Goal: Check status: Check status

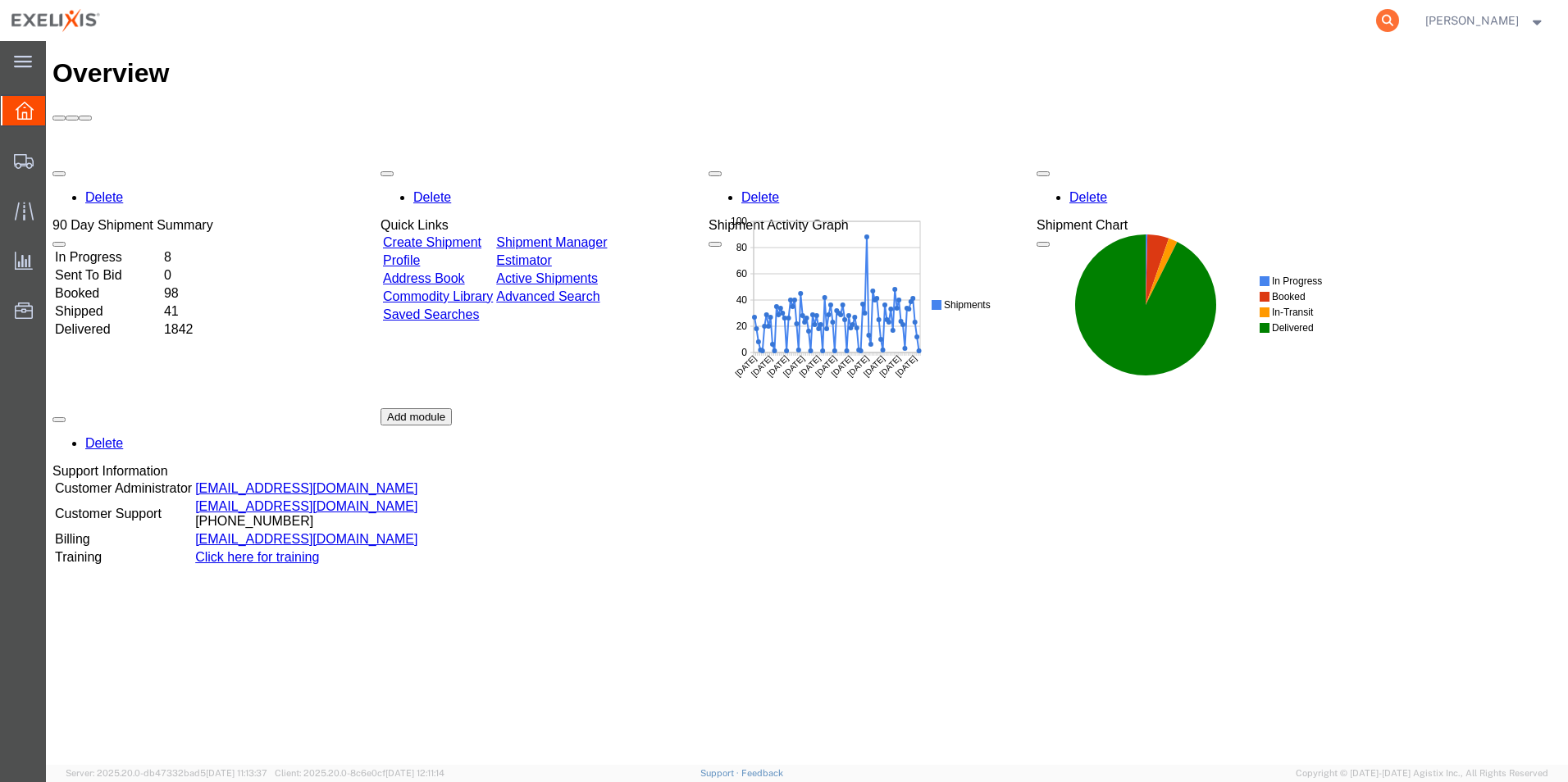
click at [1399, 23] on icon at bounding box center [1388, 21] width 23 height 23
click at [1159, 21] on input "search" at bounding box center [1126, 20] width 499 height 39
paste input "Employee ID 100931"
type input "E"
click at [1008, 26] on input "search" at bounding box center [1126, 20] width 499 height 39
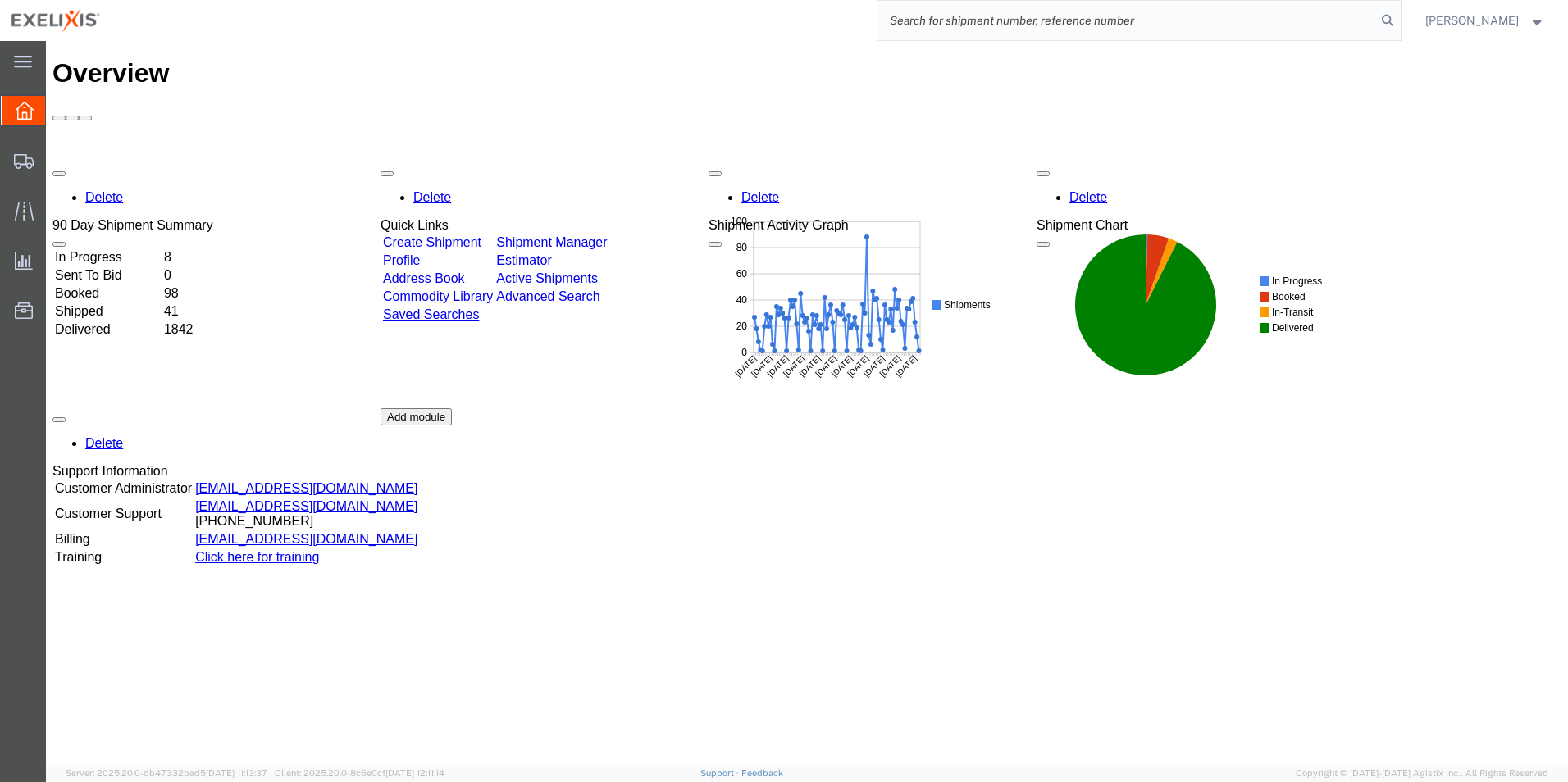
paste input "H363374"
type input "H363374"
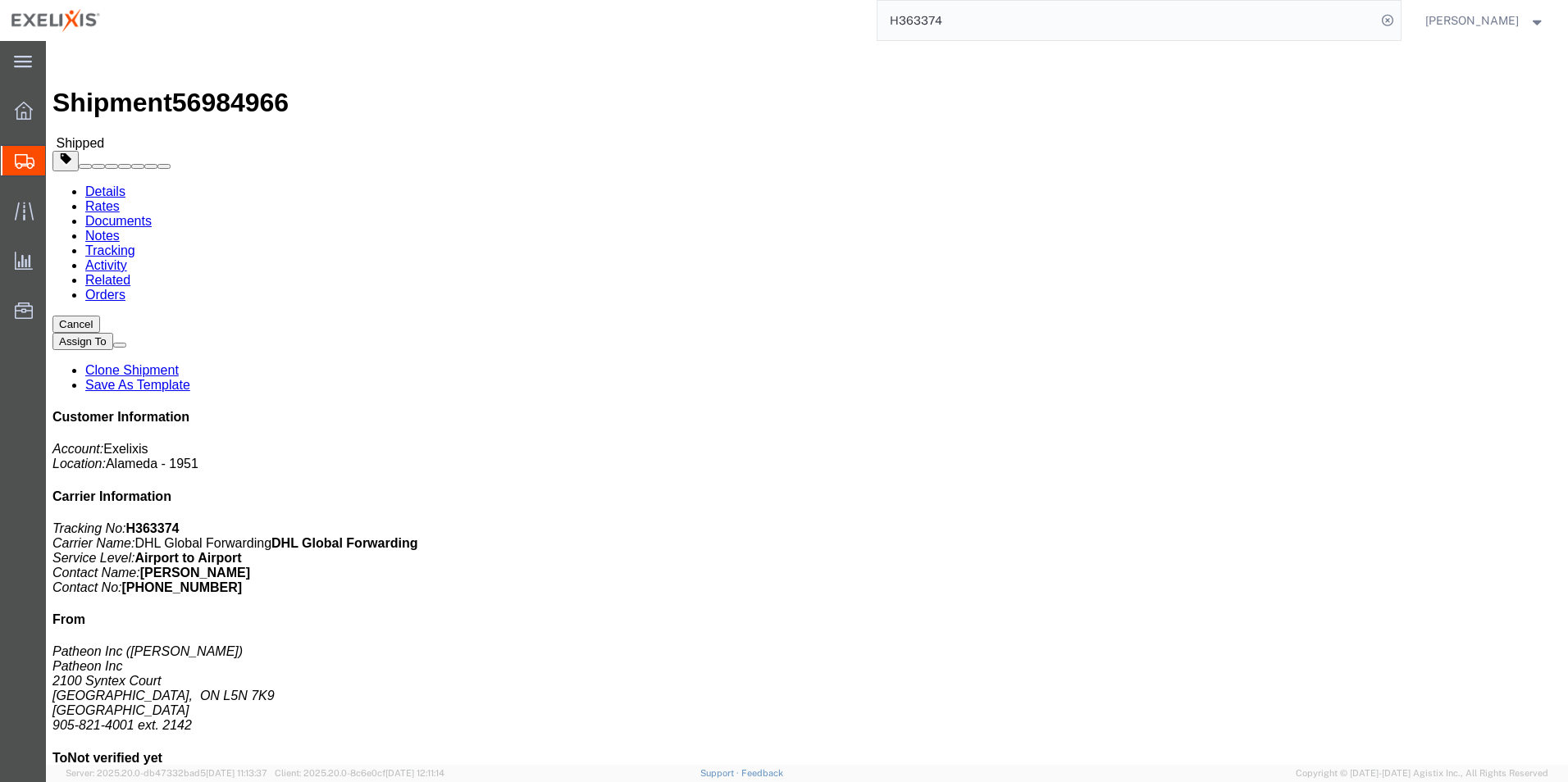
click link "Tracking"
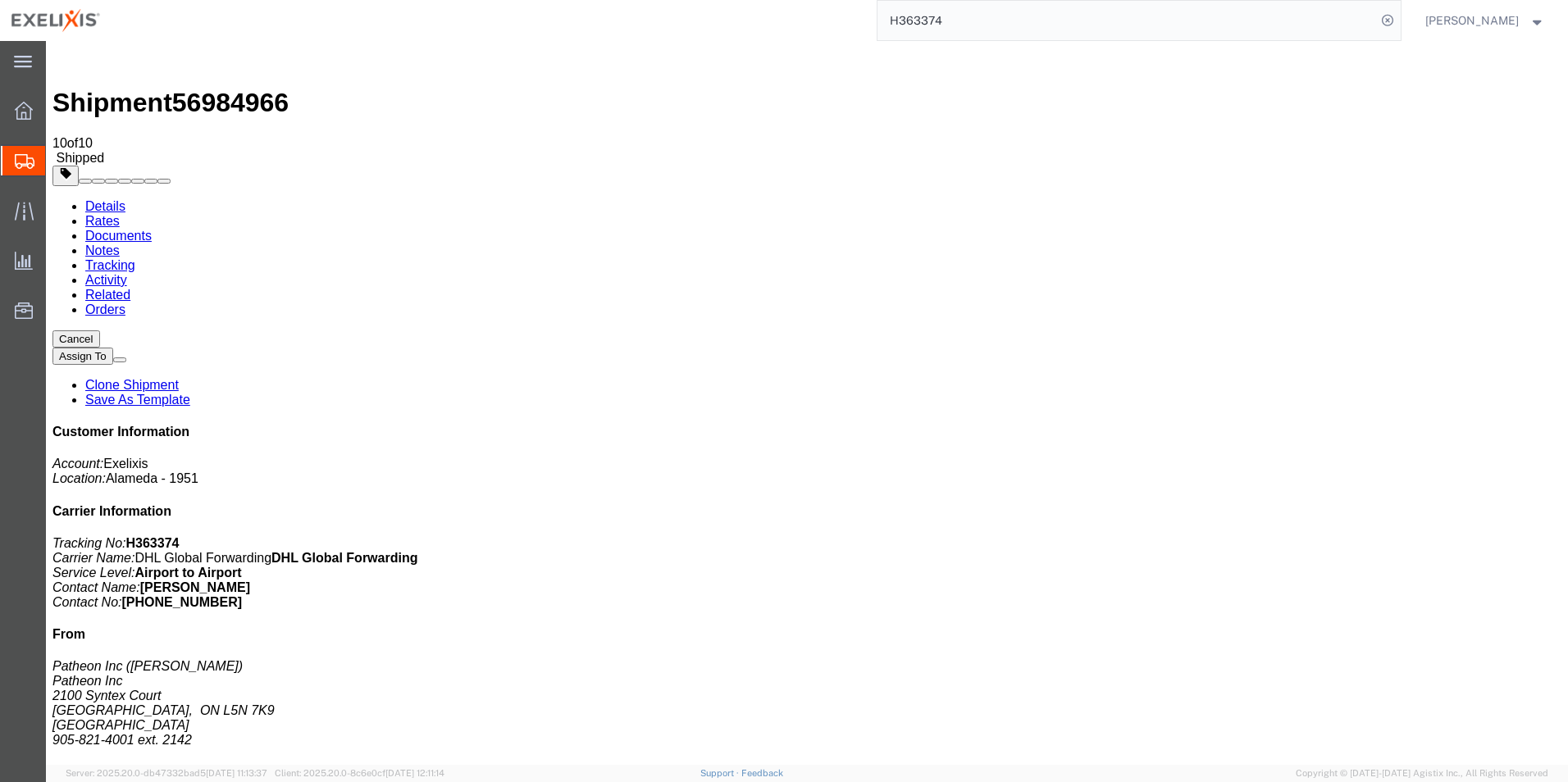
click at [127, 273] on link "Activity" at bounding box center [106, 280] width 42 height 14
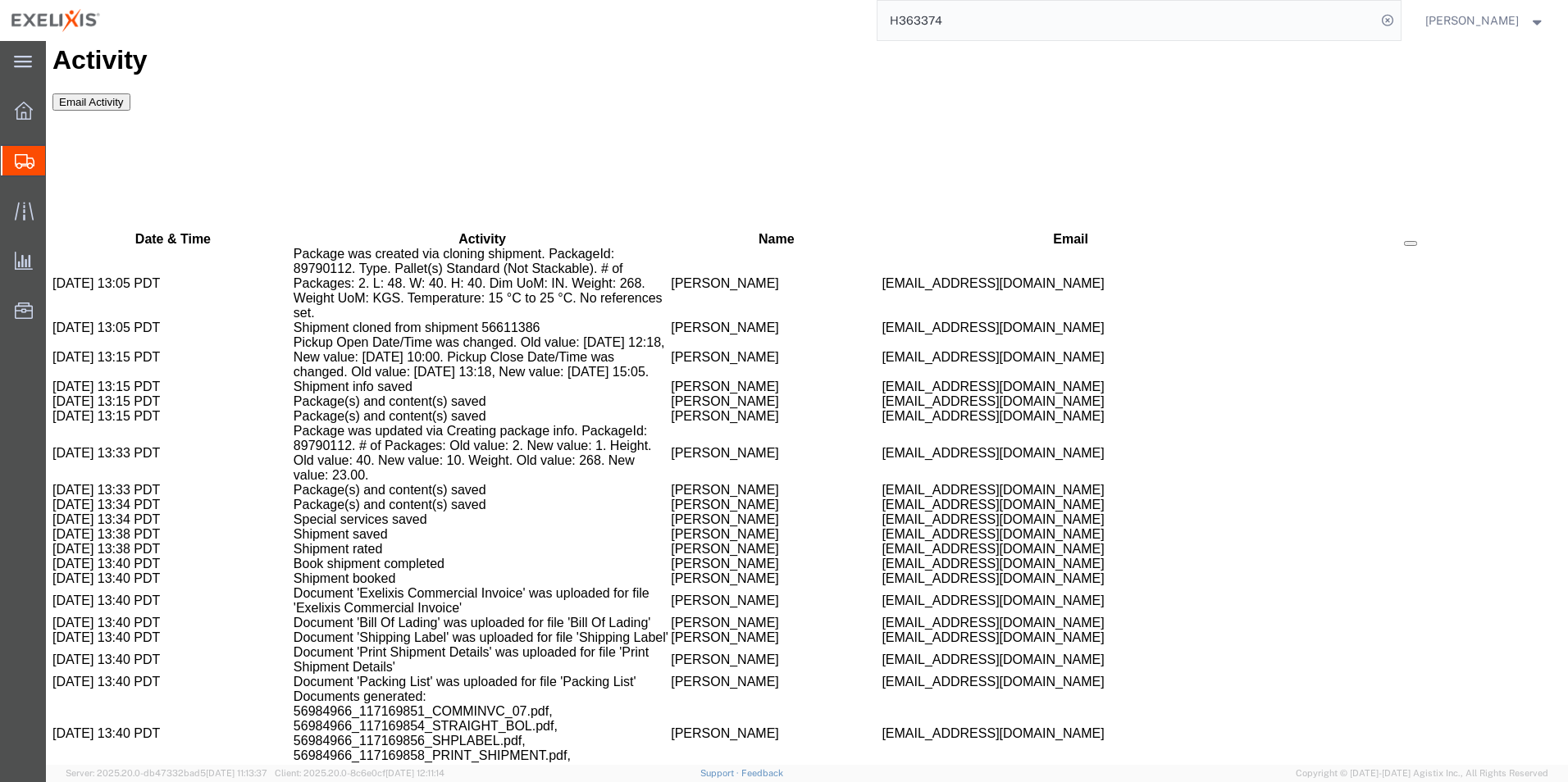
scroll to position [1350, 0]
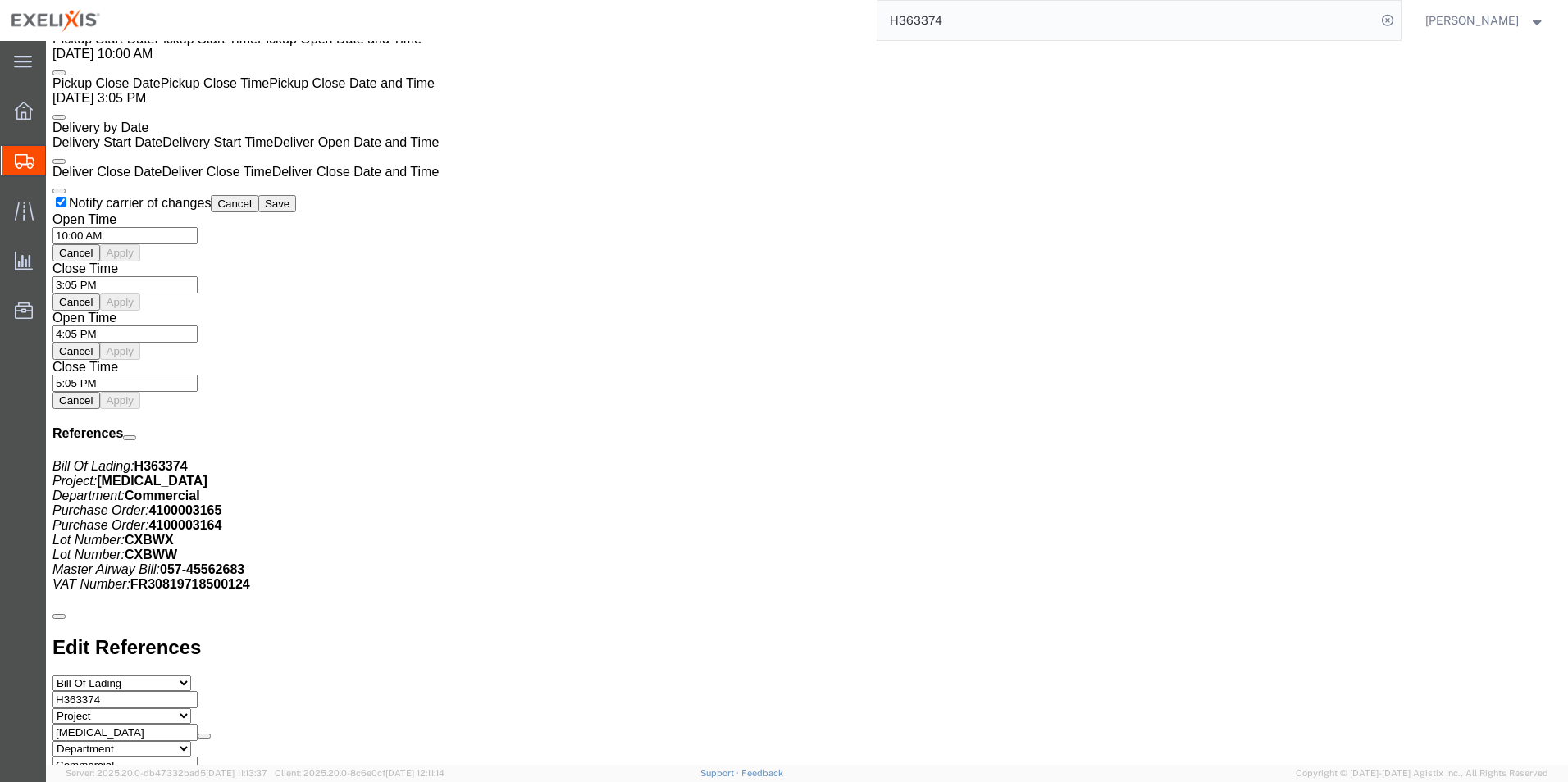
scroll to position [1788, 0]
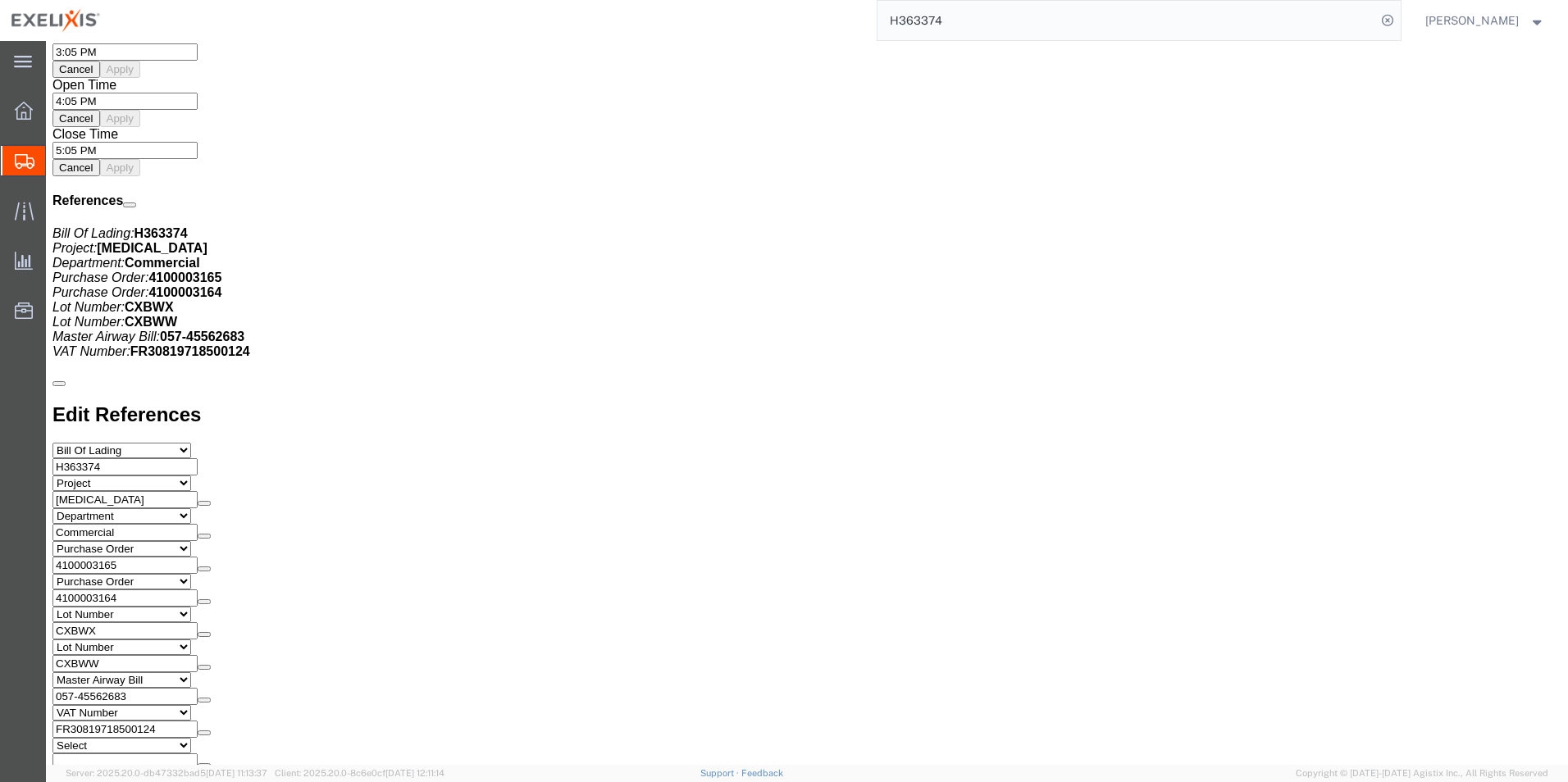
click div "Pickups STOP 1 : Patheon Inc - Patheon Inc [STREET_ADDRESS] 1 x Pallet(s) Stand…"
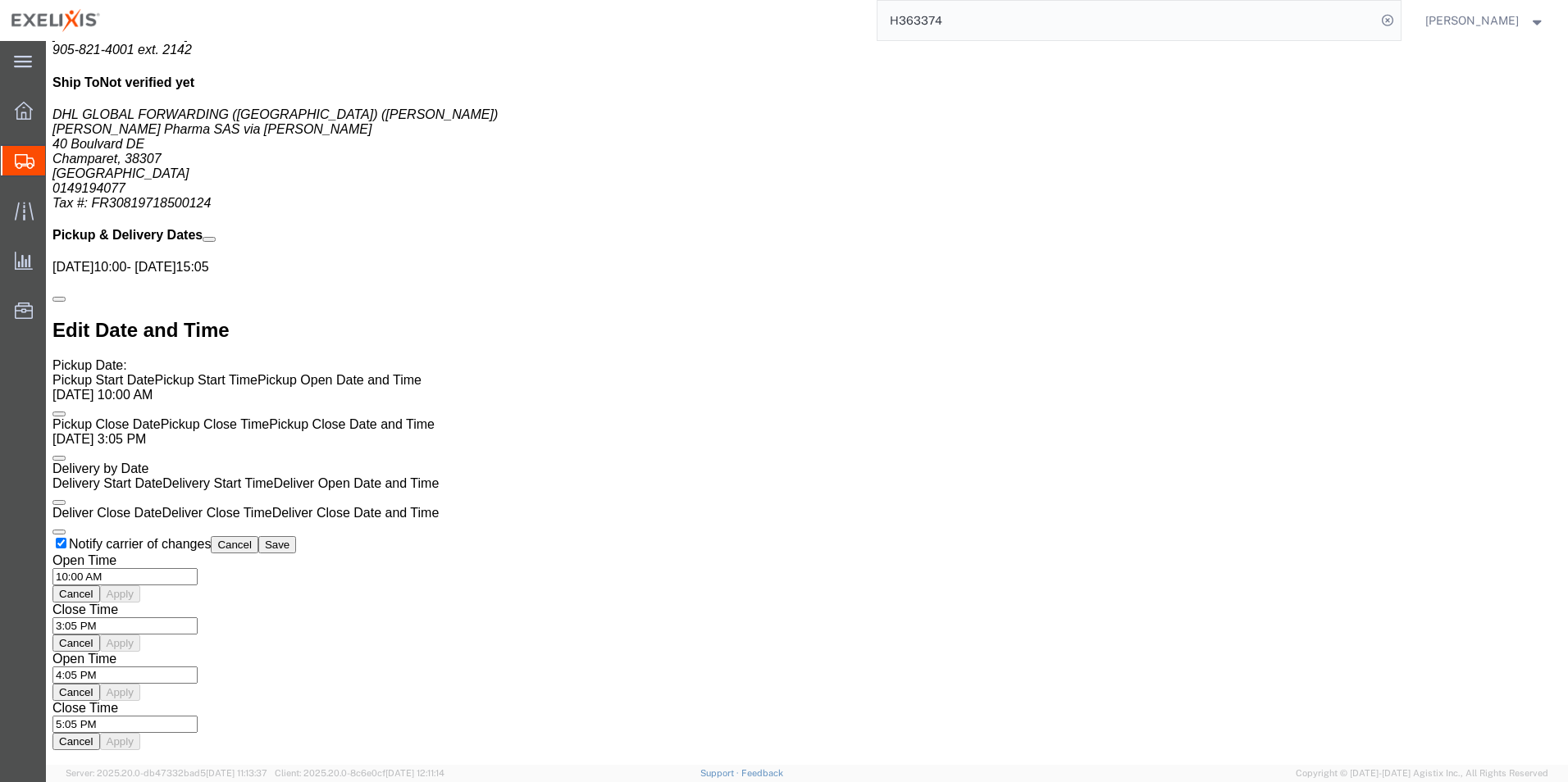
scroll to position [34, 0]
click div "Pickups STOP 1 : Patheon Inc - Patheon Inc [STREET_ADDRESS] 1 x Pallet(s) Stand…"
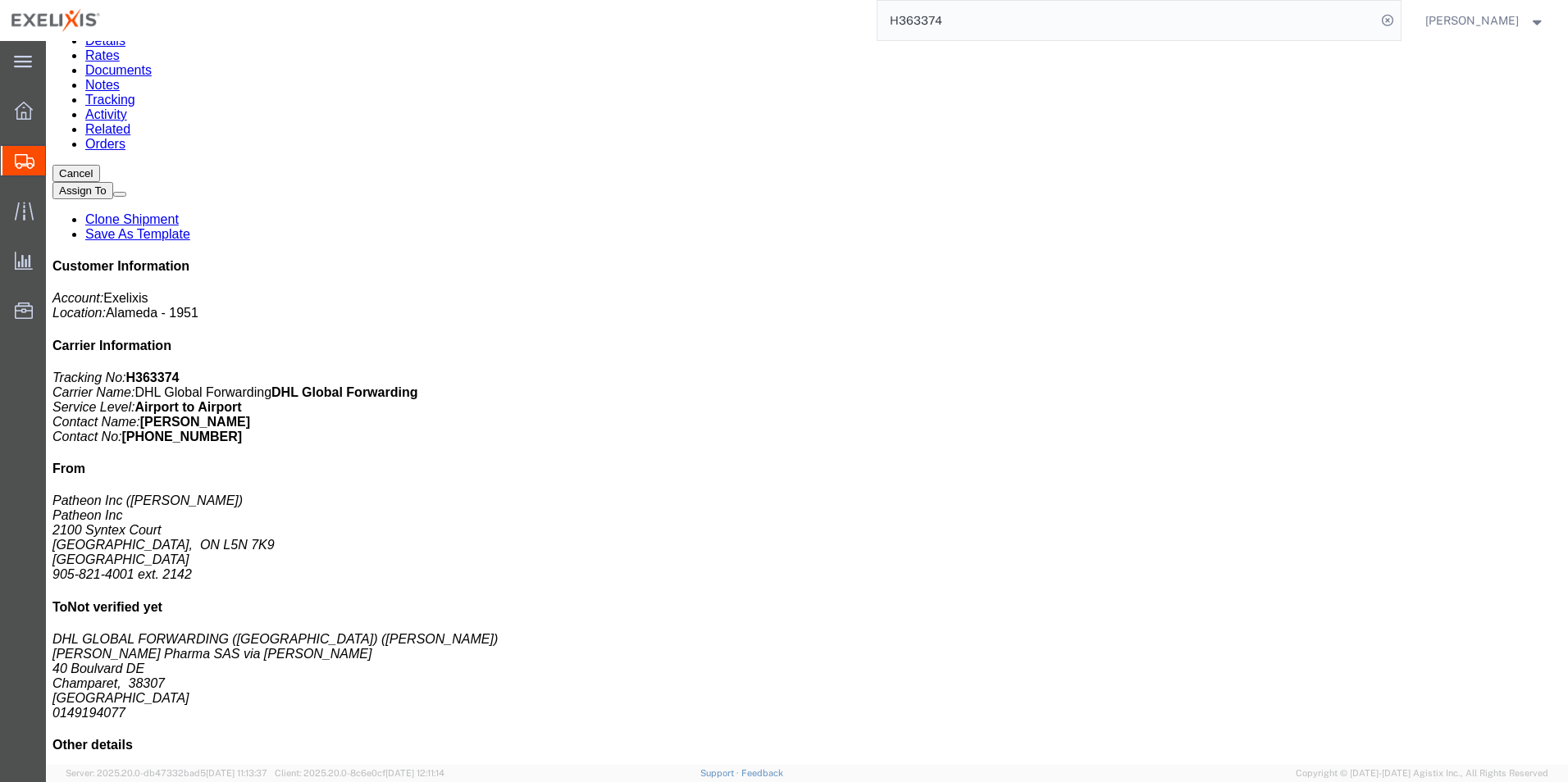
scroll to position [0, 0]
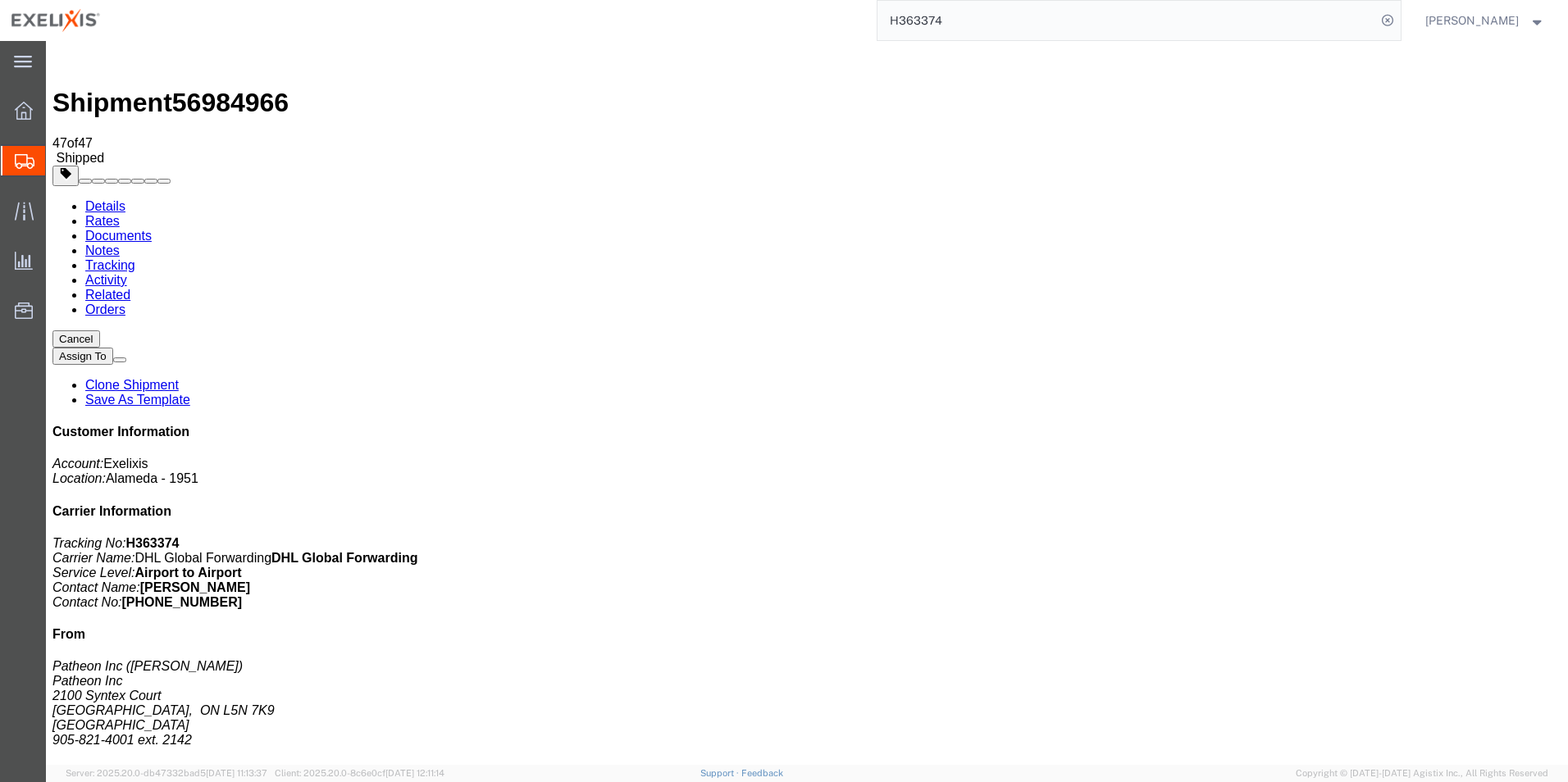
click link "Orders"
click at [130, 288] on link "Related" at bounding box center [108, 295] width 45 height 14
click at [127, 273] on link "Activity" at bounding box center [106, 280] width 42 height 14
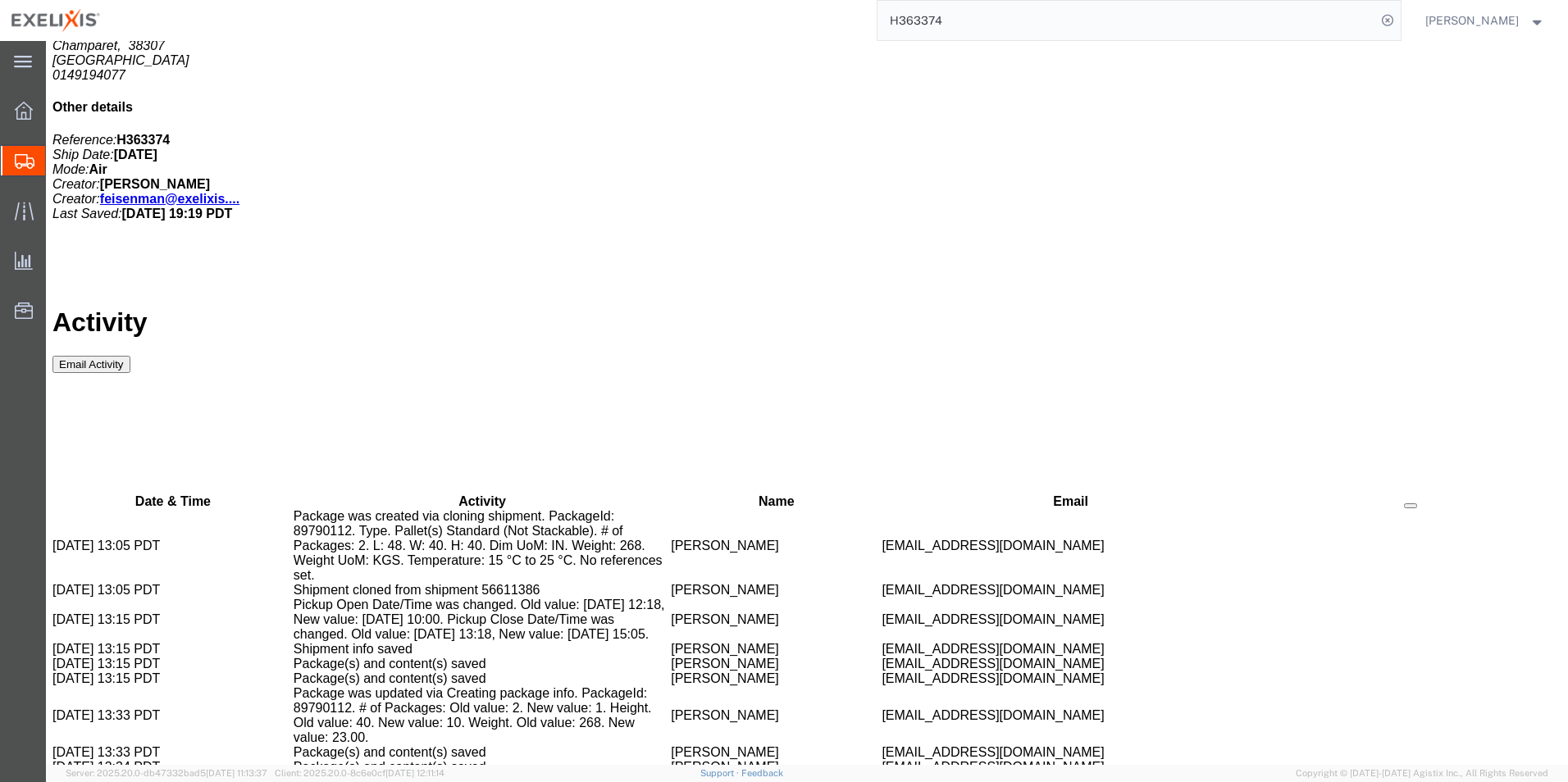
scroll to position [1350, 0]
